Goal: Communication & Community: Share content

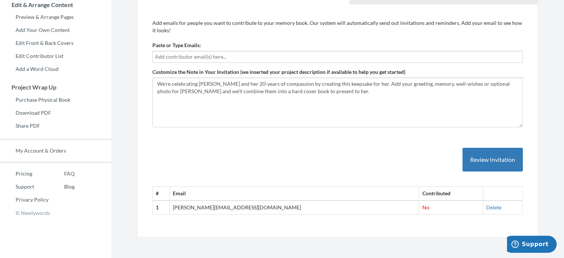
scroll to position [149, 0]
click at [218, 53] on input "text" at bounding box center [337, 56] width 365 height 8
type input "[EMAIL_ADDRESS][DOMAIN_NAME]"
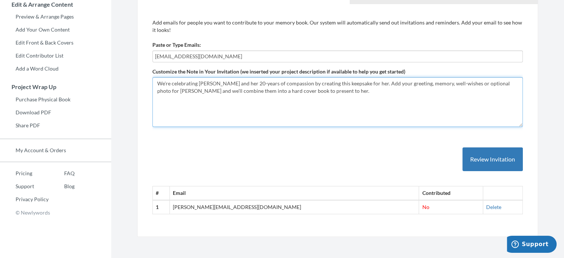
click at [283, 112] on textarea "We're celebrating [PERSON_NAME] and her 20-years of compassion by creating this…" at bounding box center [337, 102] width 370 height 50
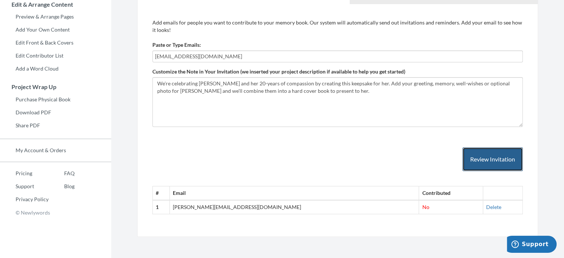
click at [507, 158] on button "Review Invitation" at bounding box center [492, 159] width 60 height 24
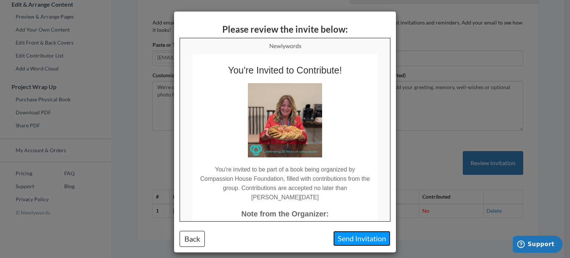
click at [347, 240] on button "Send Invitation" at bounding box center [361, 238] width 57 height 15
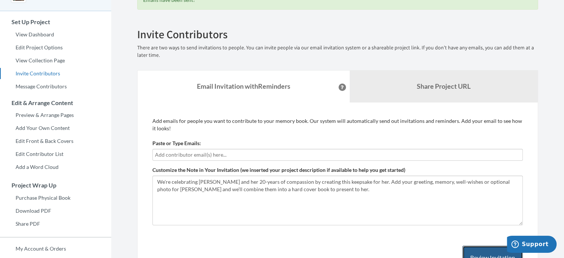
scroll to position [0, 0]
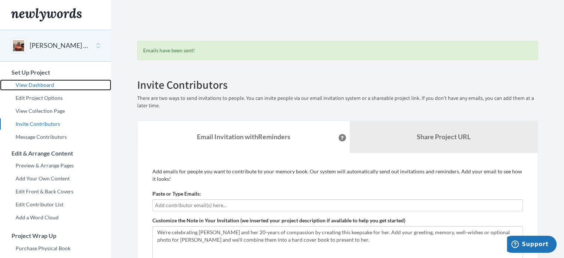
click at [34, 85] on link "View Dashboard" at bounding box center [55, 84] width 111 height 11
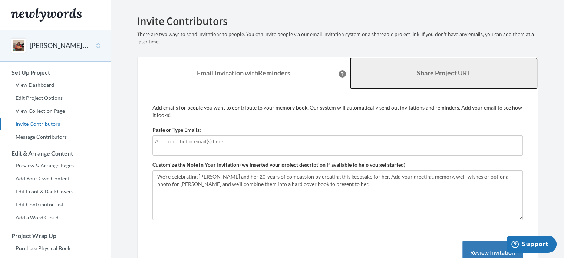
click at [435, 73] on b "Share Project URL" at bounding box center [444, 73] width 54 height 8
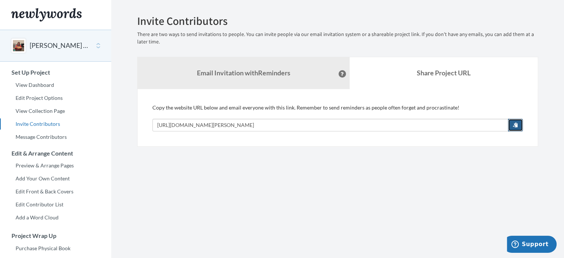
click at [515, 125] on span "button" at bounding box center [515, 124] width 5 height 5
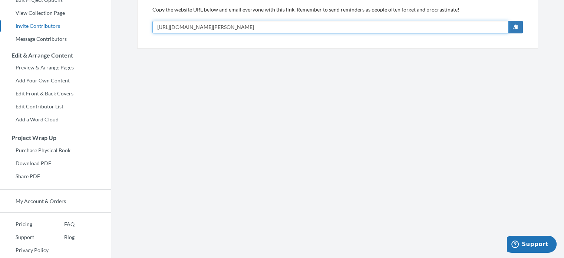
scroll to position [110, 0]
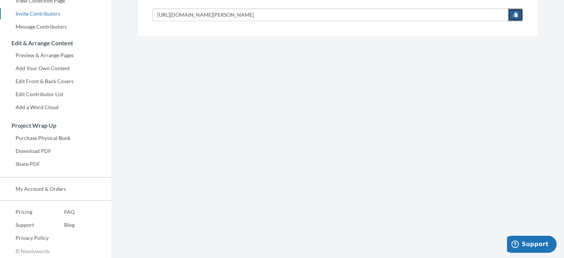
drag, startPoint x: 519, startPoint y: 13, endPoint x: 516, endPoint y: 19, distance: 6.5
click at [519, 13] on button "button" at bounding box center [515, 15] width 15 height 13
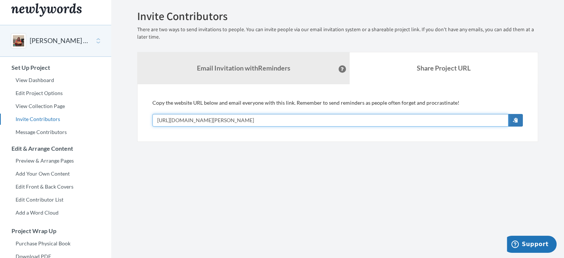
scroll to position [0, 0]
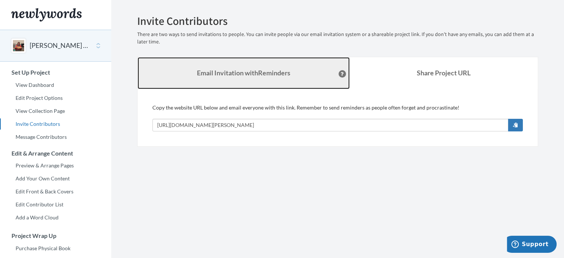
click at [220, 80] on link "Email Invitation with Reminders" at bounding box center [244, 73] width 212 height 32
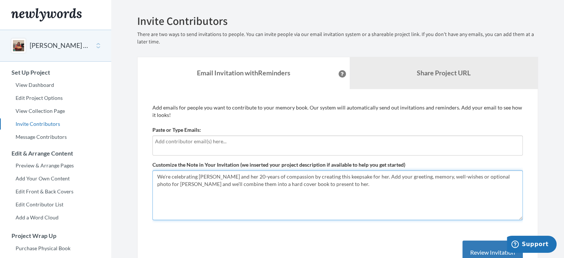
drag, startPoint x: 311, startPoint y: 183, endPoint x: 156, endPoint y: 174, distance: 155.2
click at [156, 174] on textarea "We're celebrating [PERSON_NAME] and her 20-years of compassion by creating this…" at bounding box center [337, 195] width 370 height 50
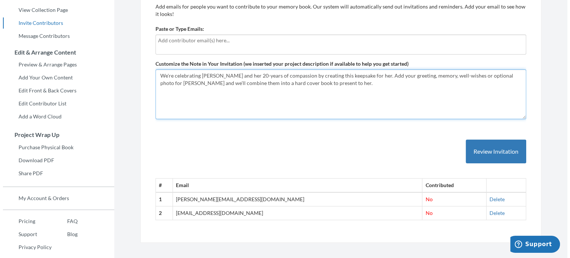
scroll to position [110, 0]
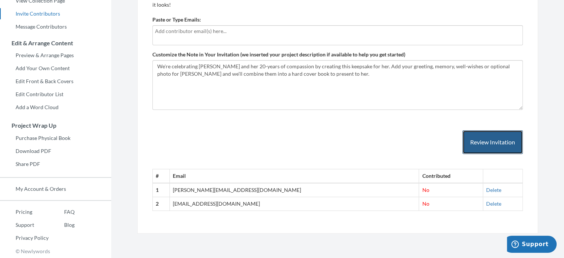
click at [498, 137] on button "Review Invitation" at bounding box center [492, 142] width 60 height 24
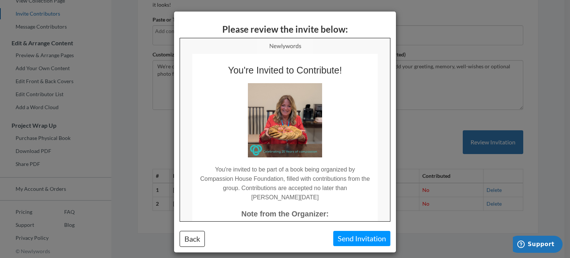
scroll to position [0, 0]
click at [341, 72] on td "You're Invited to Contribute!" at bounding box center [284, 64] width 185 height 22
drag, startPoint x: 338, startPoint y: 70, endPoint x: 224, endPoint y: 68, distance: 114.6
click at [224, 68] on td "You're Invited to Contribute!" at bounding box center [284, 64] width 185 height 22
copy td "You're Invited to Contribute!"
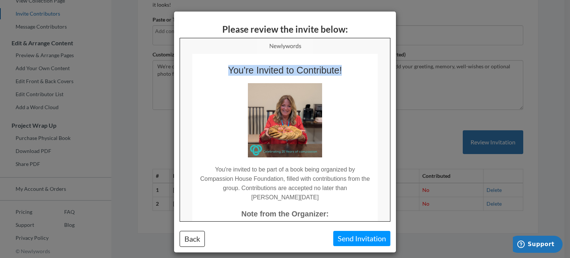
drag, startPoint x: 290, startPoint y: 196, endPoint x: 212, endPoint y: 168, distance: 83.4
click at [212, 168] on td "You're invited to be part of a book being organized by Compassion House Foundat…" at bounding box center [284, 179] width 185 height 44
copy td "You're invited to be part of a book being organized by Compassion House Foundat…"
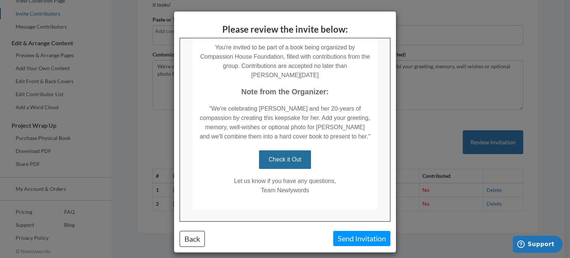
scroll to position [136, 0]
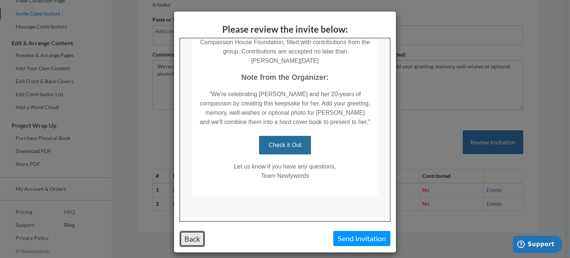
click at [182, 240] on button "Back" at bounding box center [191, 239] width 25 height 16
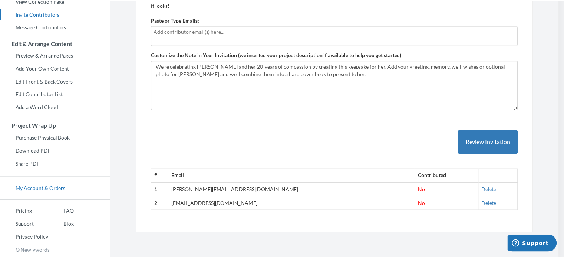
scroll to position [0, 0]
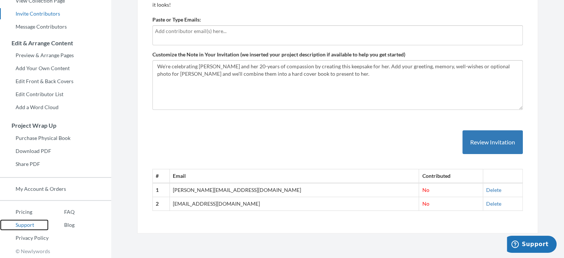
click at [30, 226] on link "Support" at bounding box center [24, 224] width 49 height 11
